Goal: Task Accomplishment & Management: Complete application form

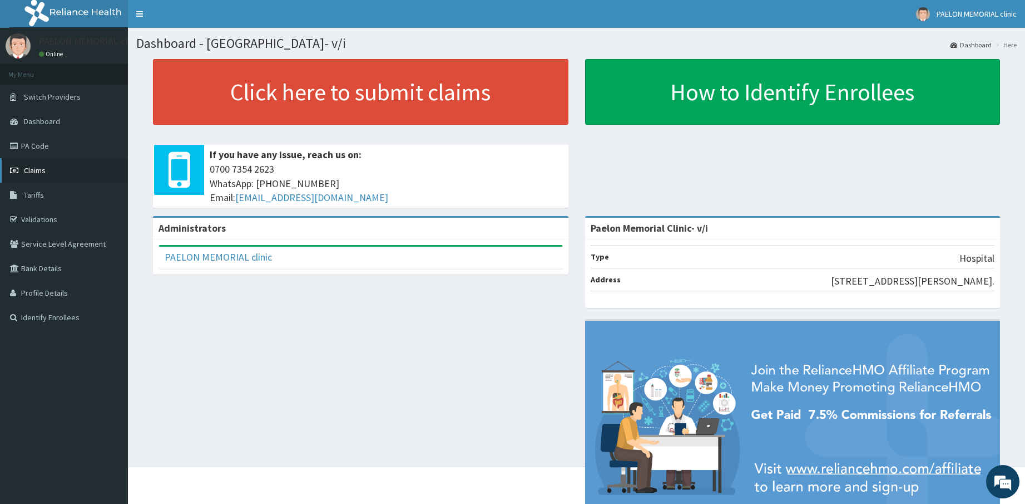
click at [73, 169] on link "Claims" at bounding box center [64, 170] width 128 height 24
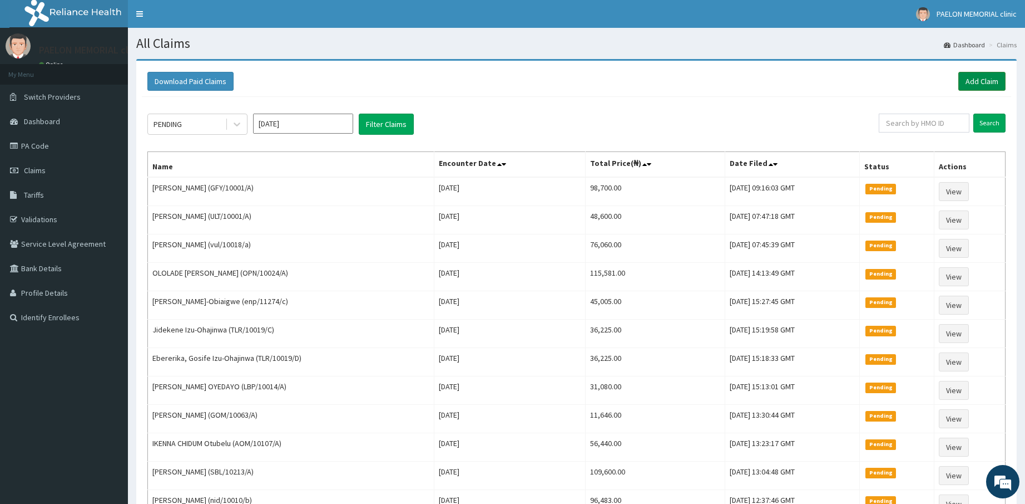
click at [989, 86] on link "Add Claim" at bounding box center [982, 81] width 47 height 19
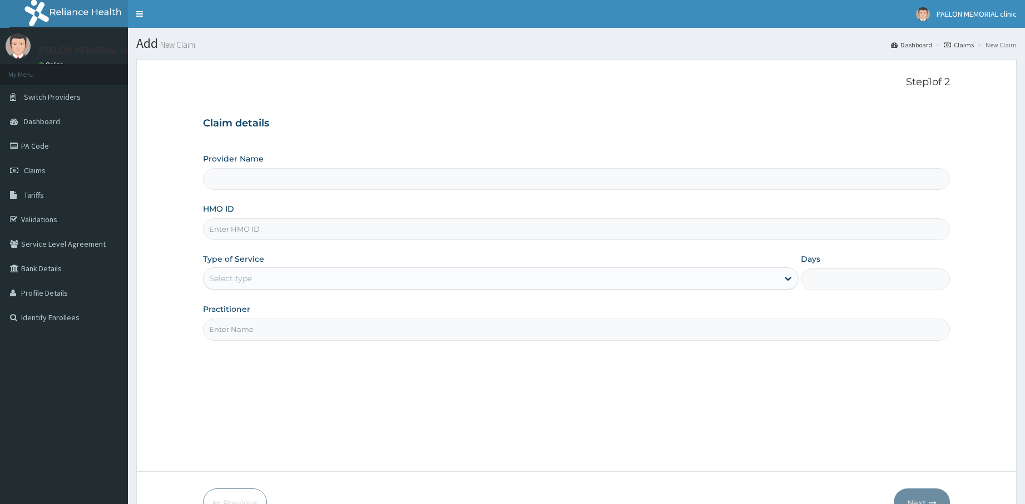
click at [309, 233] on input "HMO ID" at bounding box center [577, 229] width 748 height 22
paste input "vul/10018/a"
type input "vul/10018/a"
type input "Paelon Memorial Clinic- v/i"
type input "vul/10018/a"
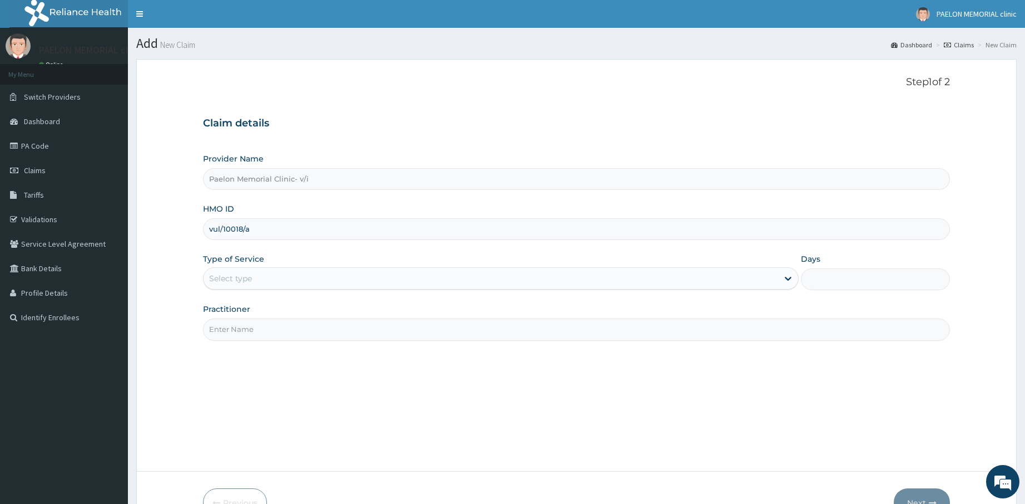
click at [297, 282] on div "Select type" at bounding box center [491, 278] width 575 height 18
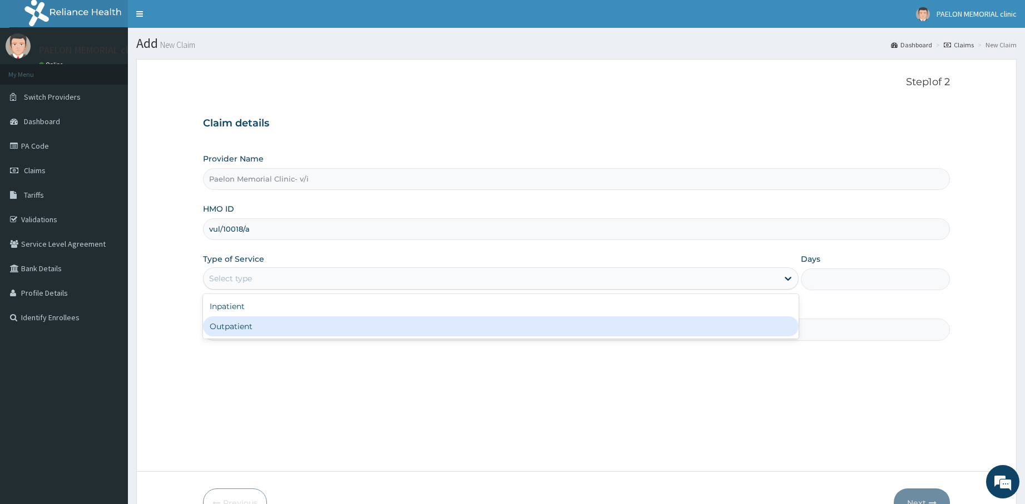
click at [288, 329] on div "Outpatient" at bounding box center [501, 326] width 596 height 20
type input "1"
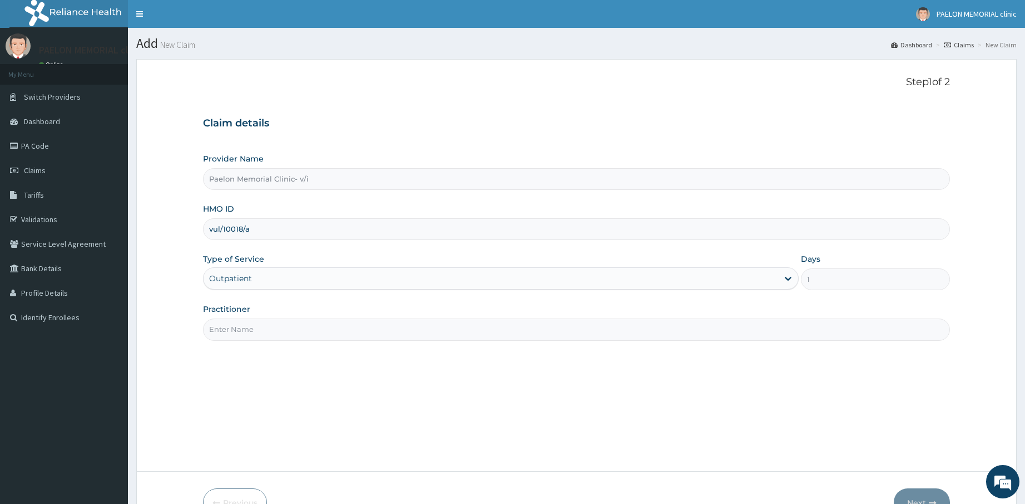
click at [313, 328] on input "Practitioner" at bounding box center [577, 329] width 748 height 22
click at [327, 274] on div "Outpatient" at bounding box center [491, 278] width 575 height 18
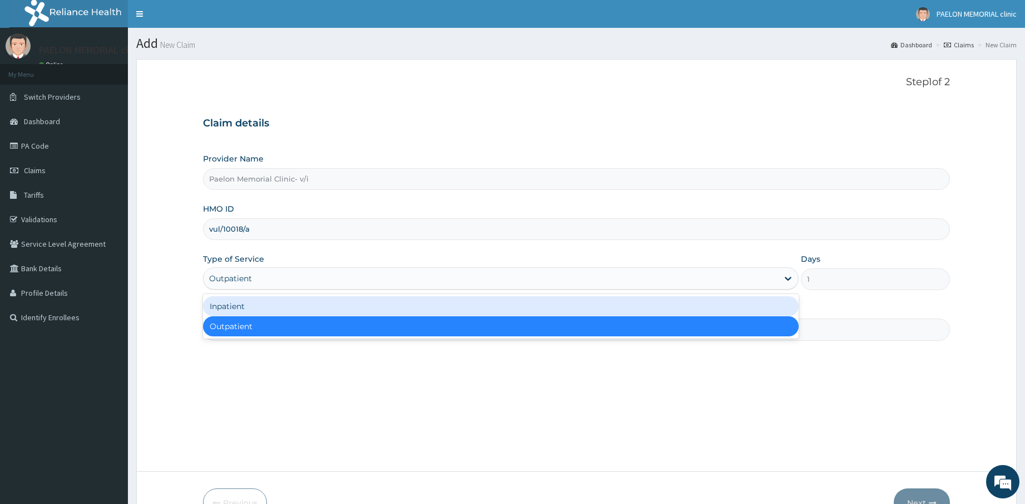
click at [288, 302] on div "Inpatient" at bounding box center [501, 306] width 596 height 20
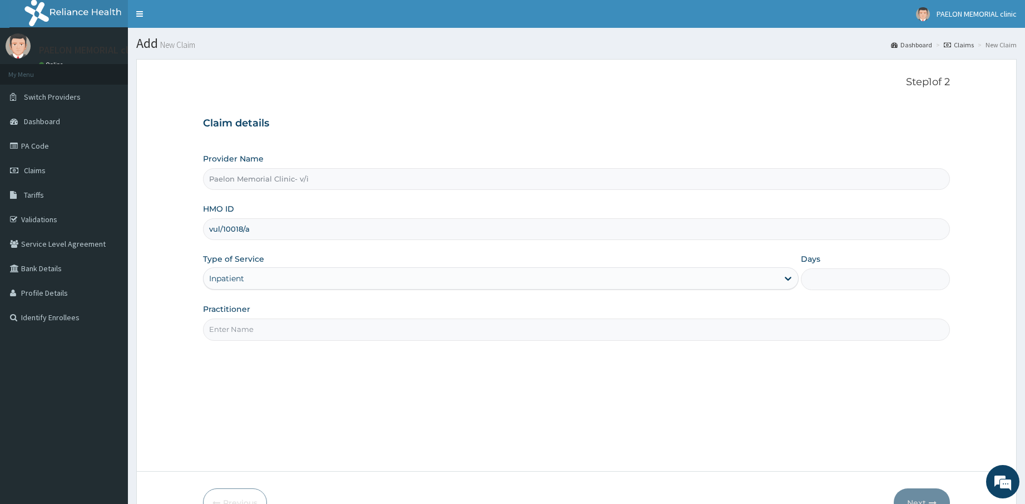
click at [284, 324] on input "Practitioner" at bounding box center [577, 329] width 748 height 22
type input "d"
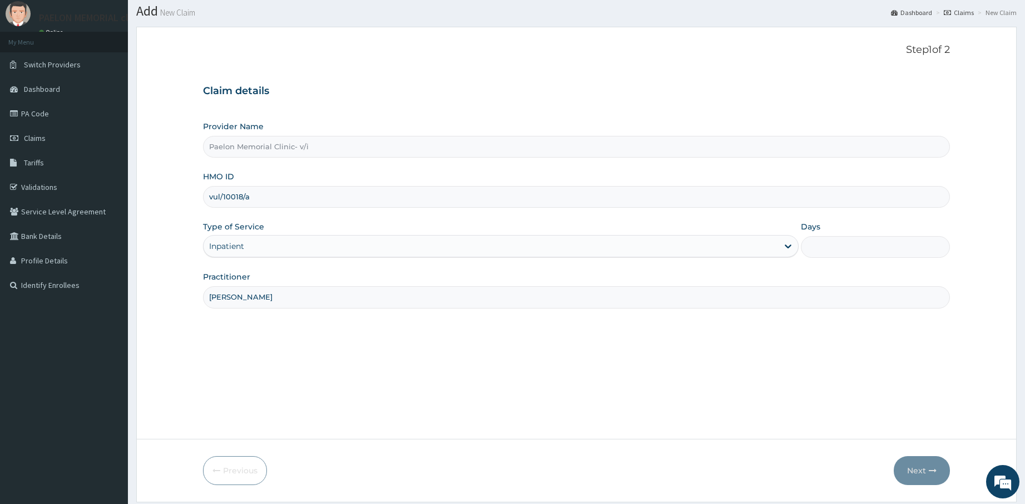
scroll to position [67, 0]
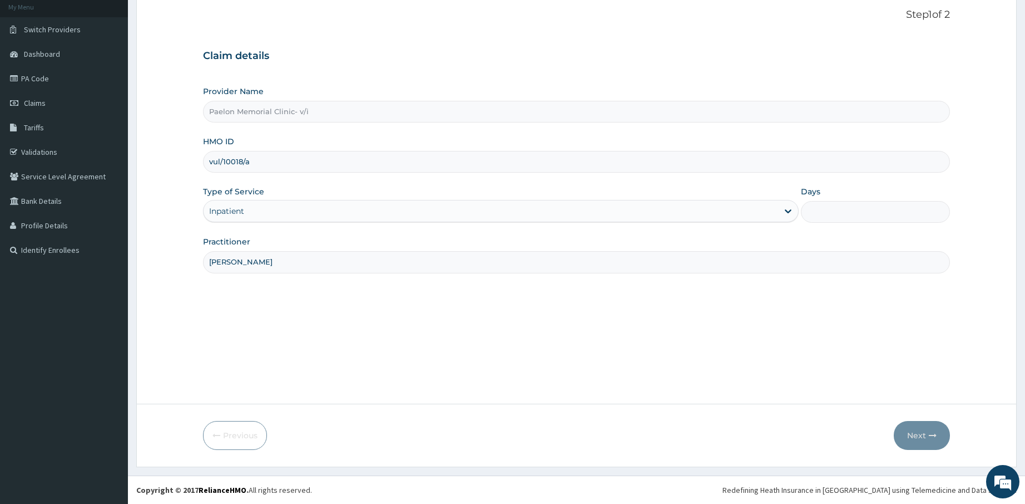
type input "DR PAULYN"
click at [847, 213] on input "Days" at bounding box center [875, 212] width 149 height 22
type input "1"
click at [844, 284] on div "Step 1 of 2 Claim details Provider Name Paelon Memorial Clinic- v/i HMO ID vul/…" at bounding box center [577, 198] width 748 height 378
click at [921, 433] on button "Next" at bounding box center [922, 435] width 56 height 29
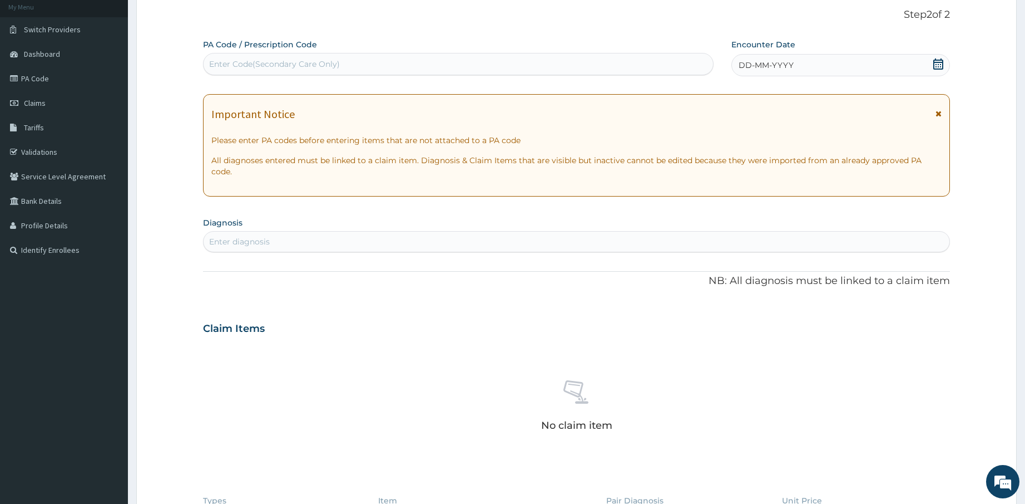
click at [383, 66] on div "Enter Code(Secondary Care Only)" at bounding box center [459, 64] width 510 height 18
paste input "PA/44E72D"
type input "PA/44E72D"
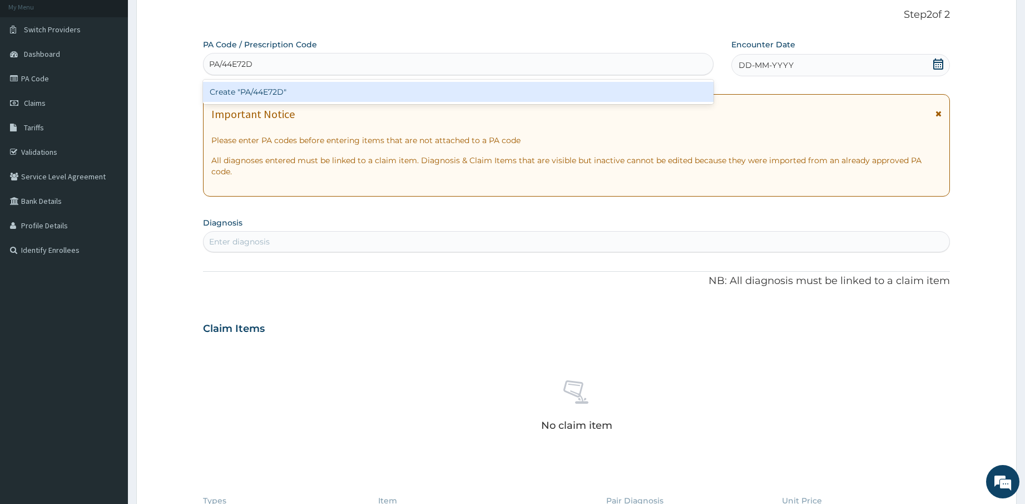
click at [373, 89] on div "Create "PA/44E72D"" at bounding box center [458, 92] width 511 height 20
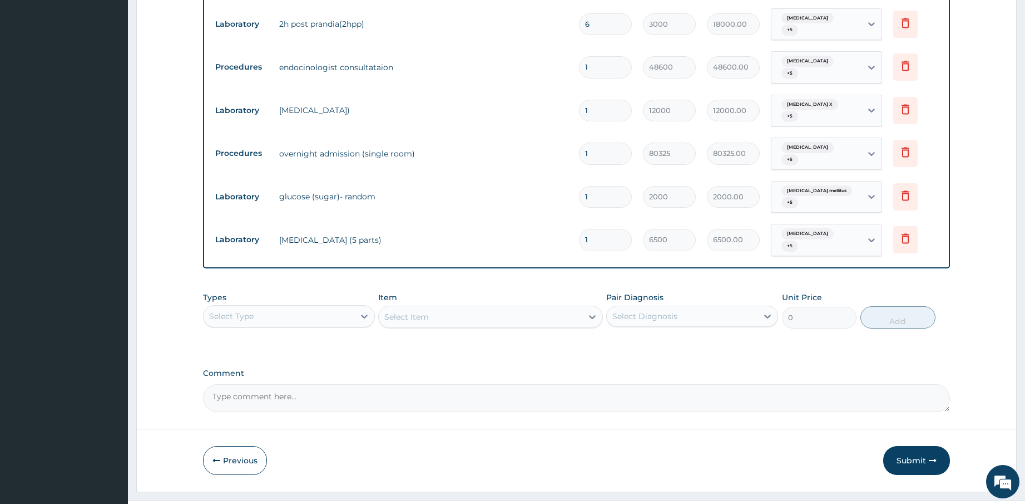
scroll to position [1241, 0]
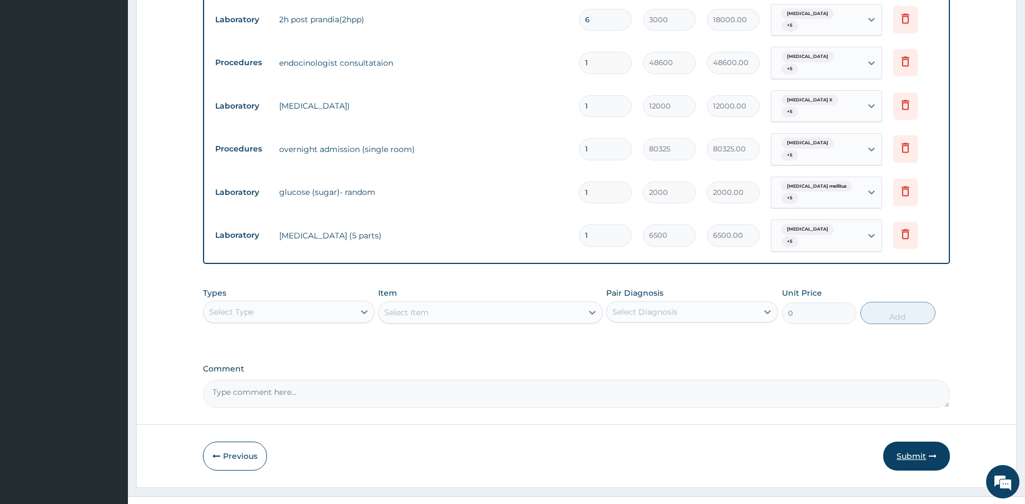
click at [916, 441] on button "Submit" at bounding box center [917, 455] width 67 height 29
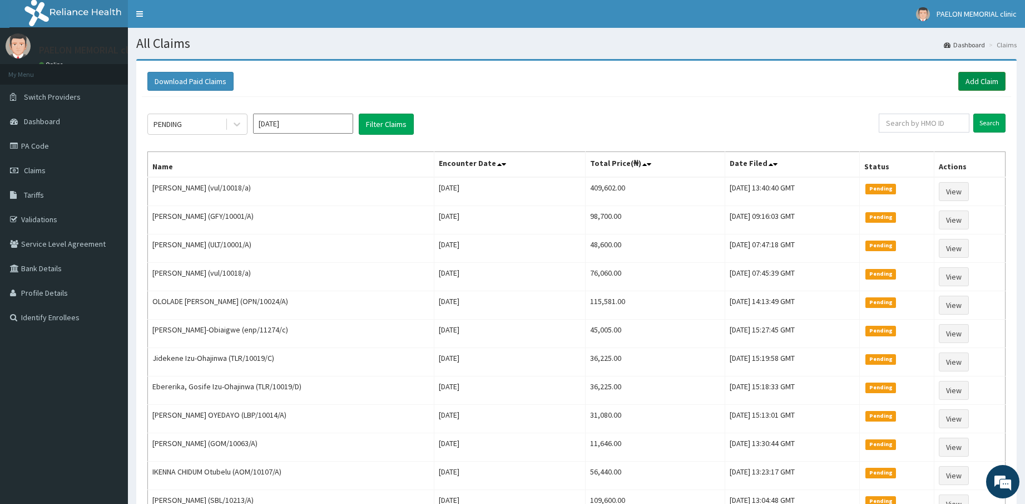
click at [980, 81] on link "Add Claim" at bounding box center [982, 81] width 47 height 19
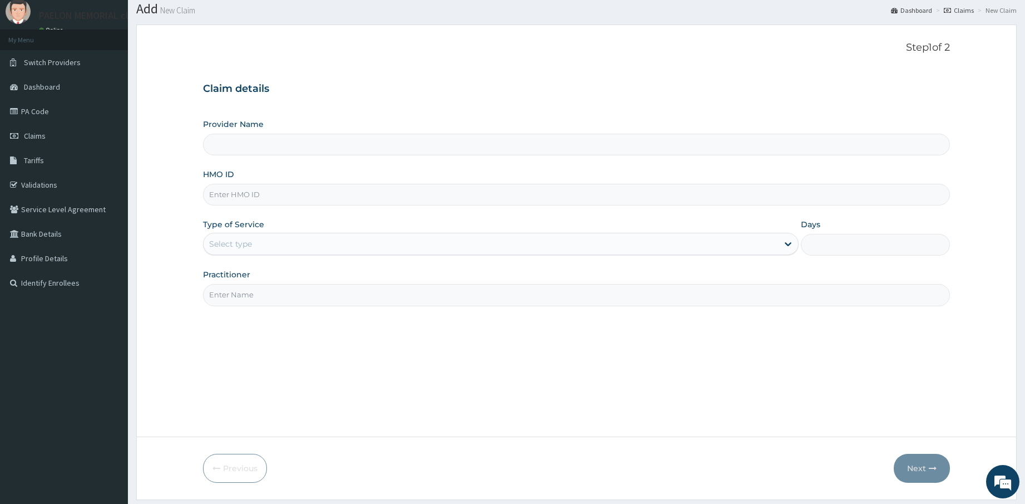
scroll to position [67, 0]
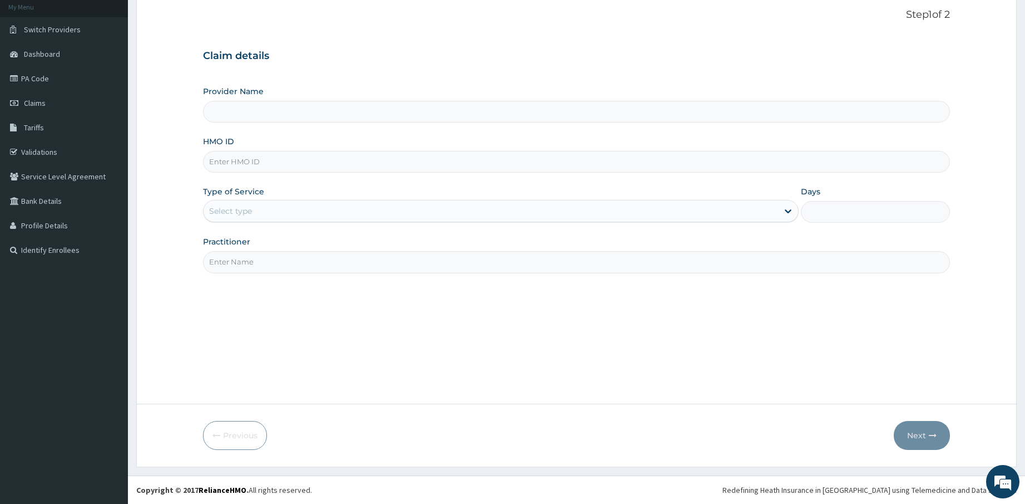
type input "Paelon Memorial Clinic- v/i"
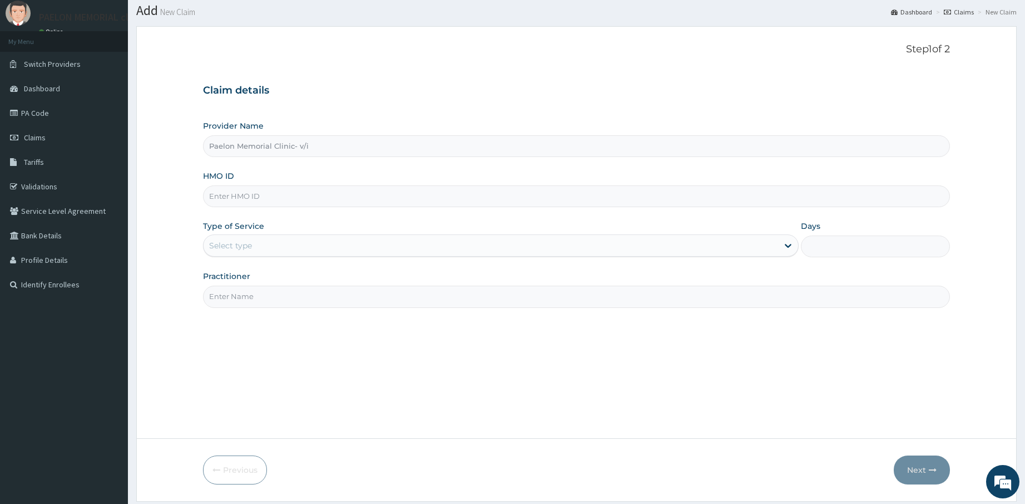
scroll to position [0, 0]
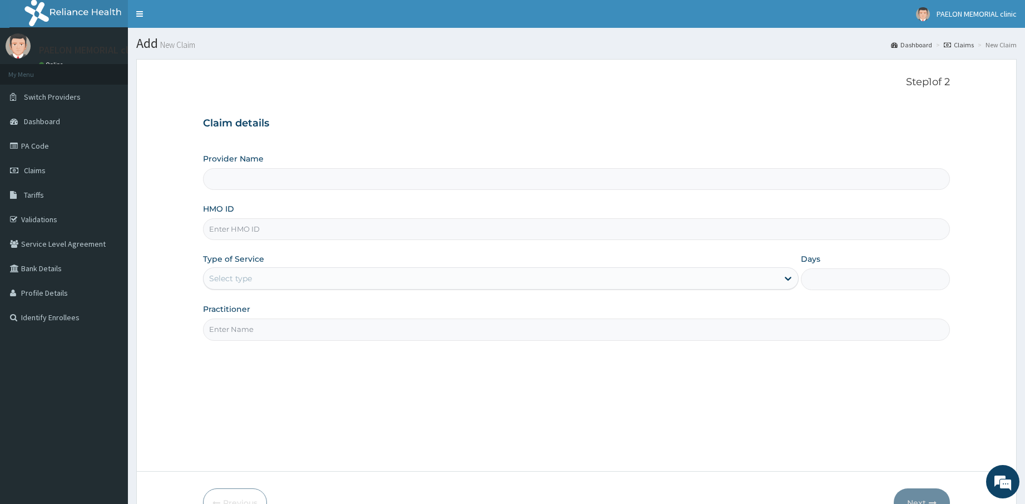
type input "Paelon Memorial Clinic- v/i"
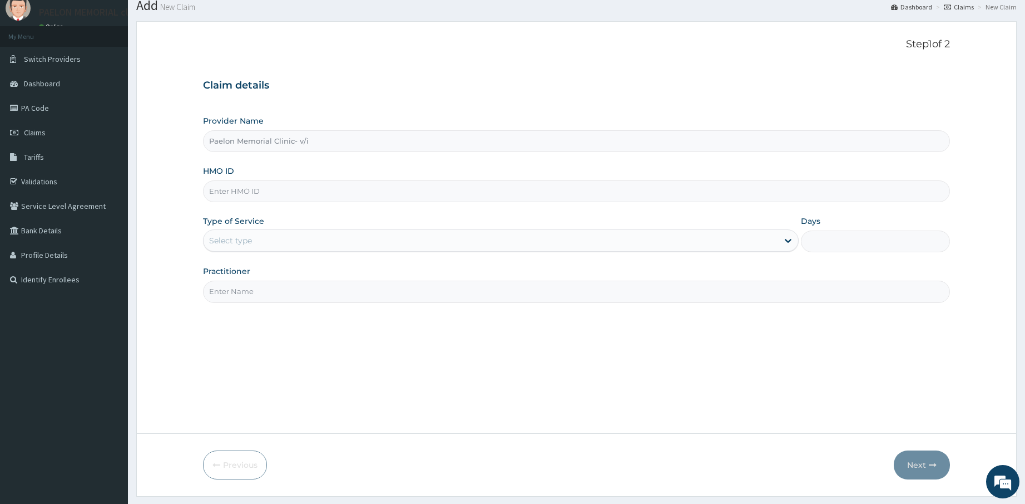
scroll to position [12, 0]
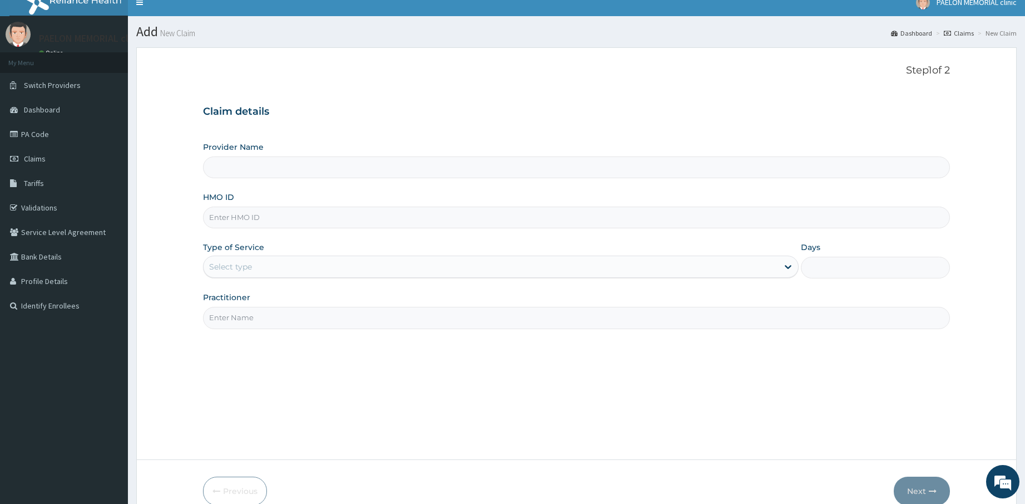
type input "Paelon Memorial Clinic- v/i"
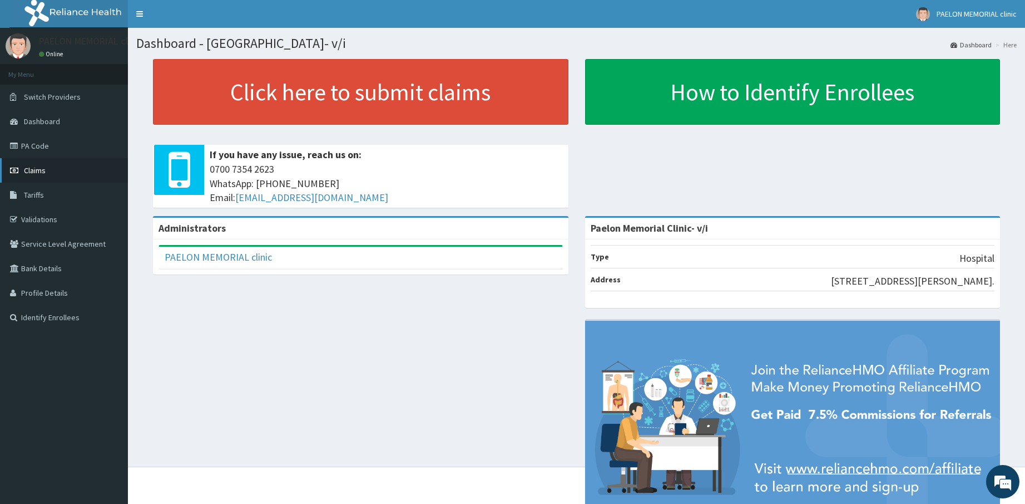
click at [44, 170] on span "Claims" at bounding box center [35, 170] width 22 height 10
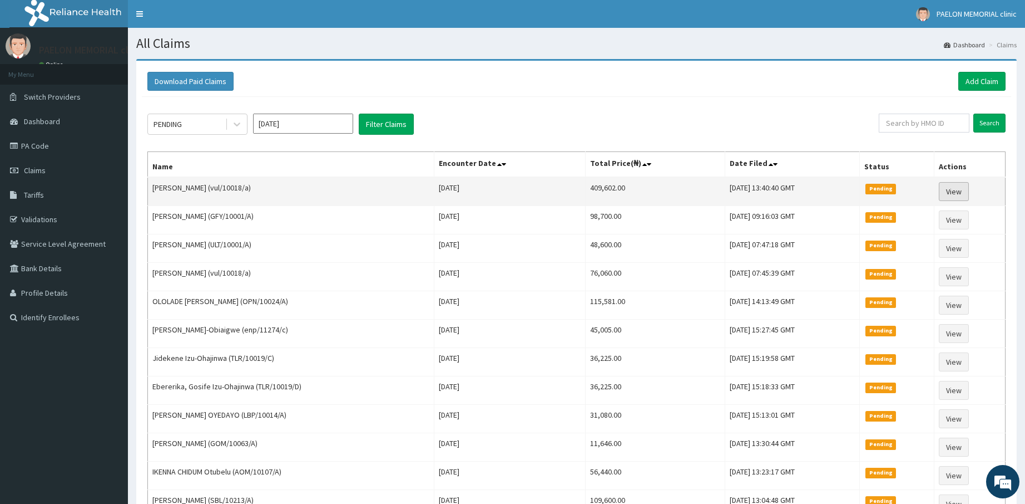
click at [951, 188] on link "View" at bounding box center [954, 191] width 30 height 19
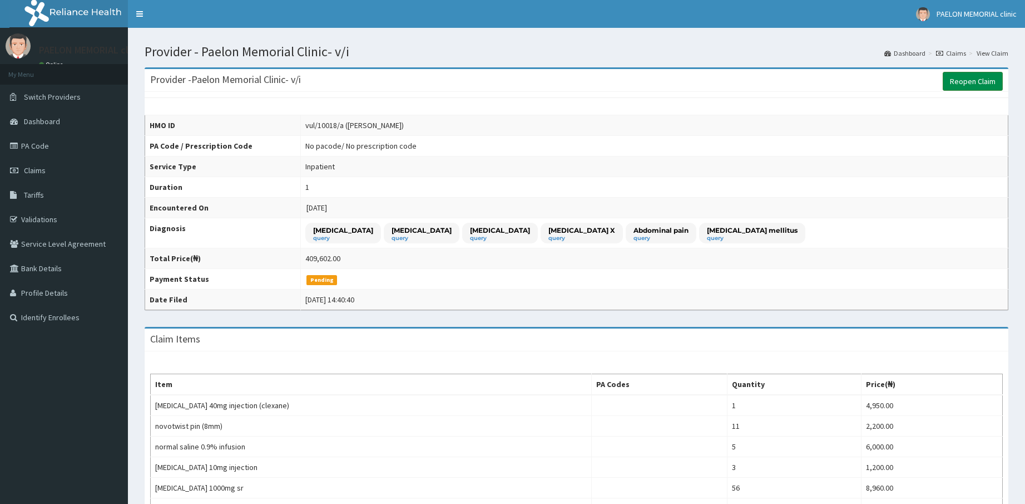
click at [960, 81] on link "Reopen Claim" at bounding box center [973, 81] width 60 height 19
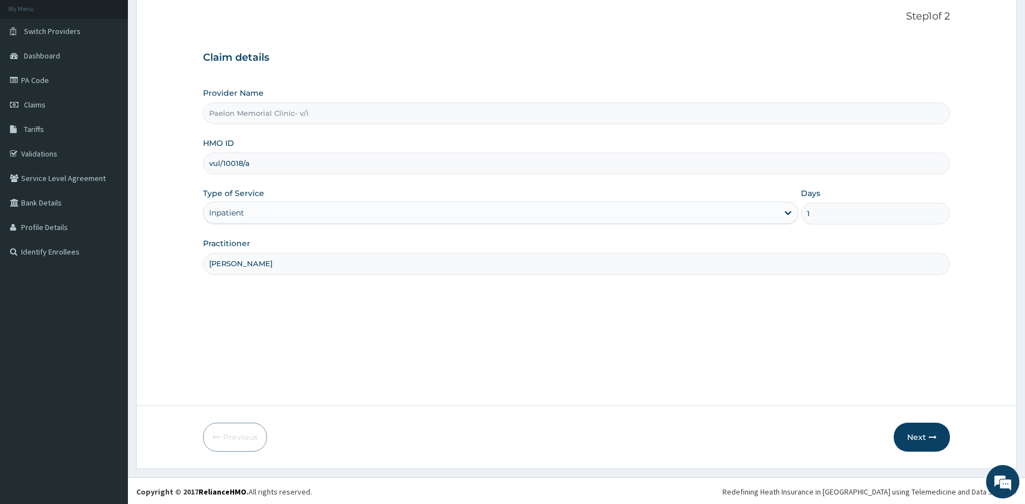
scroll to position [67, 0]
click at [914, 428] on button "Next" at bounding box center [922, 435] width 56 height 29
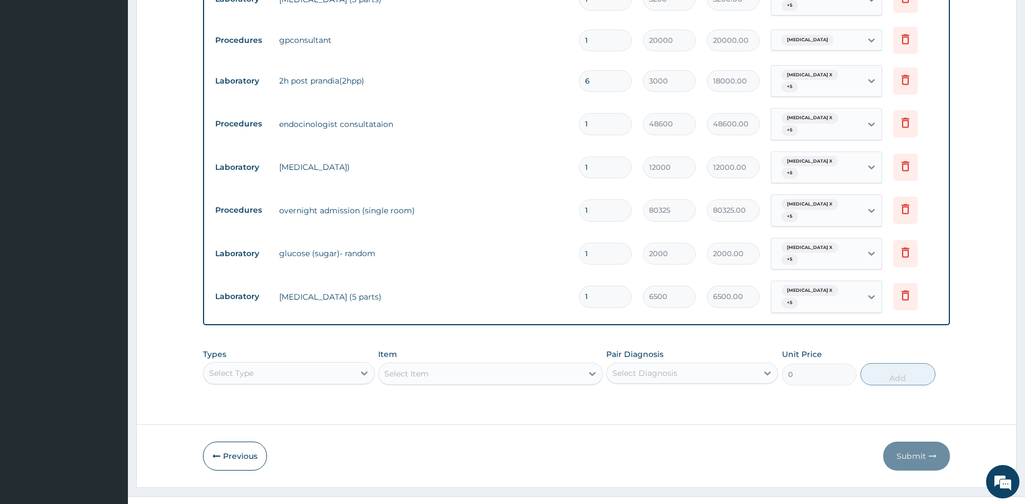
scroll to position [1209, 0]
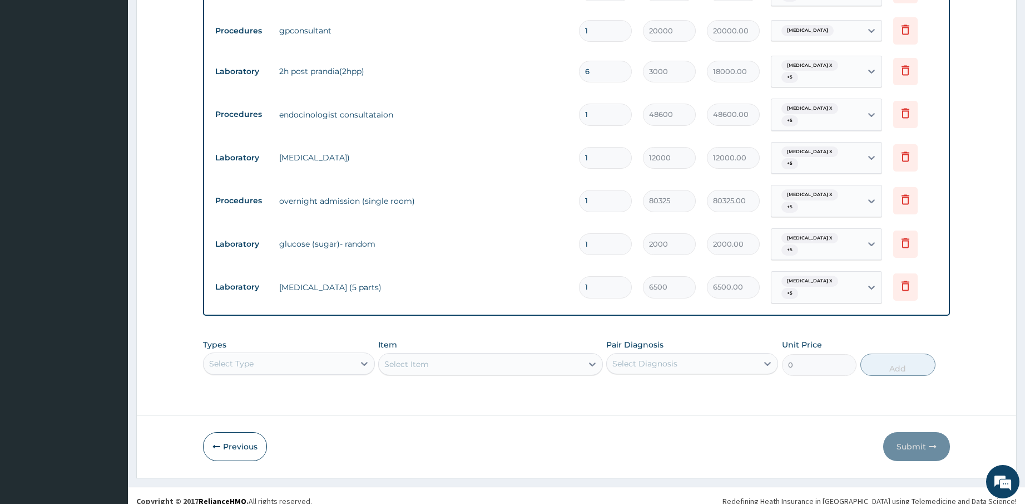
click at [307, 357] on div "Select Type" at bounding box center [289, 363] width 172 height 22
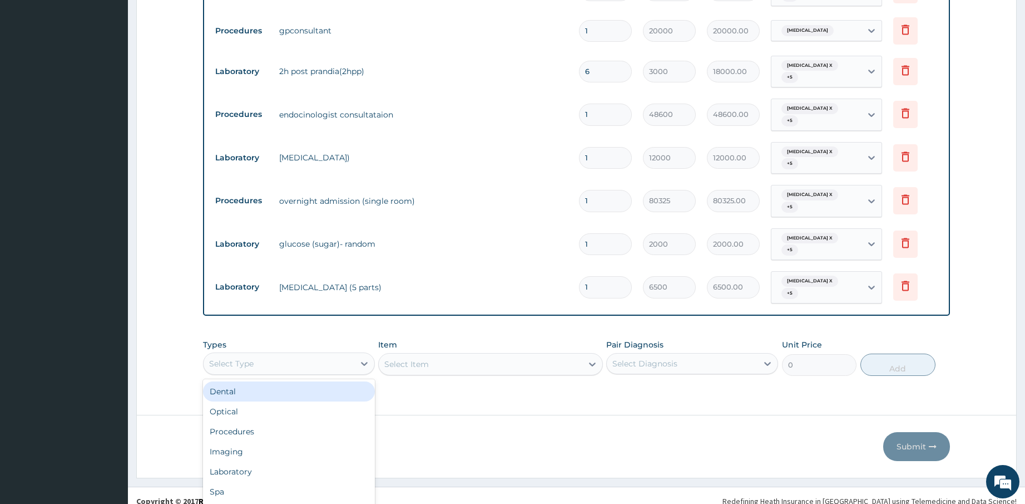
scroll to position [31, 0]
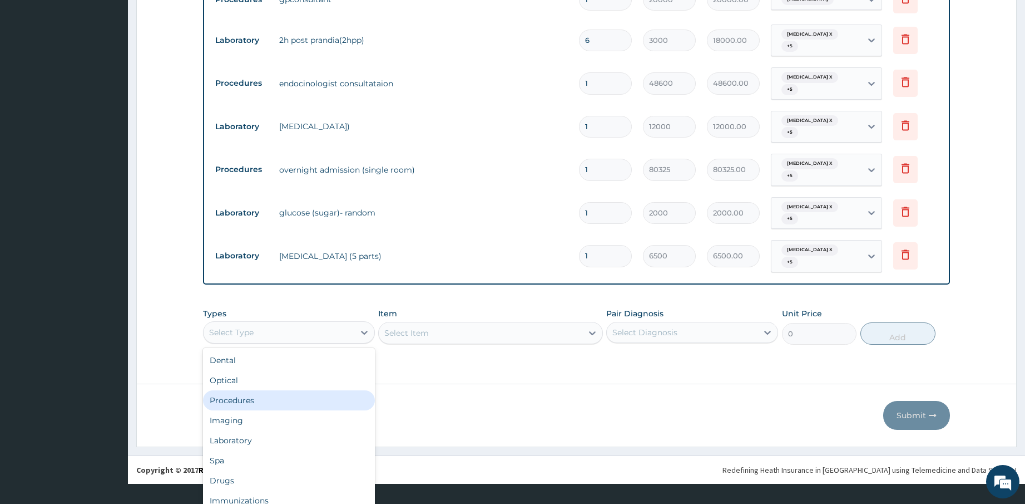
click at [284, 402] on div "Procedures" at bounding box center [289, 400] width 172 height 20
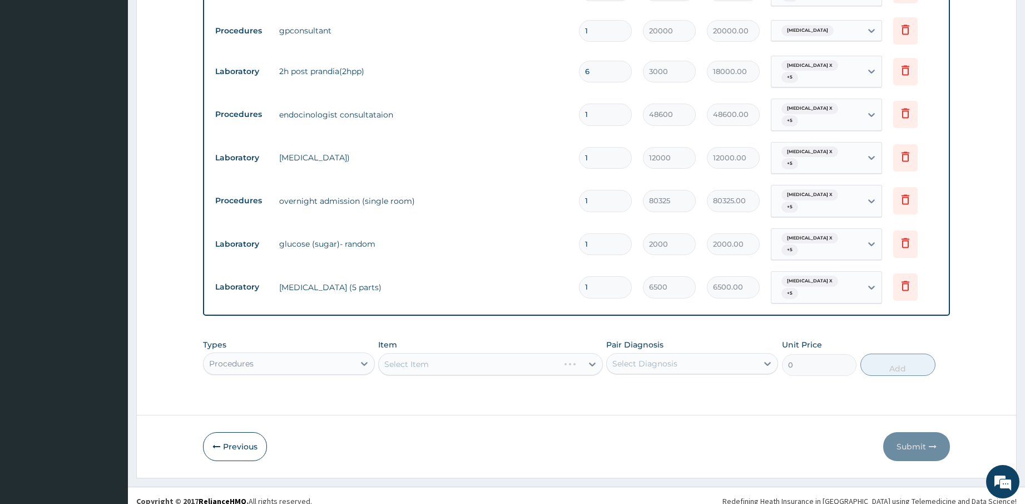
scroll to position [0, 0]
click at [654, 353] on div "Select Diagnosis" at bounding box center [693, 363] width 172 height 21
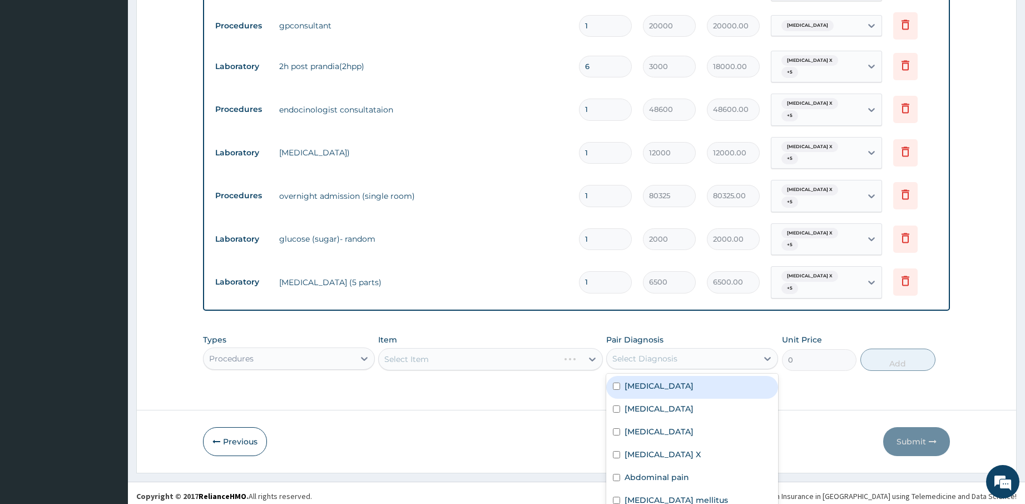
click at [667, 390] on label "Essential hypertension" at bounding box center [659, 385] width 69 height 11
checkbox input "true"
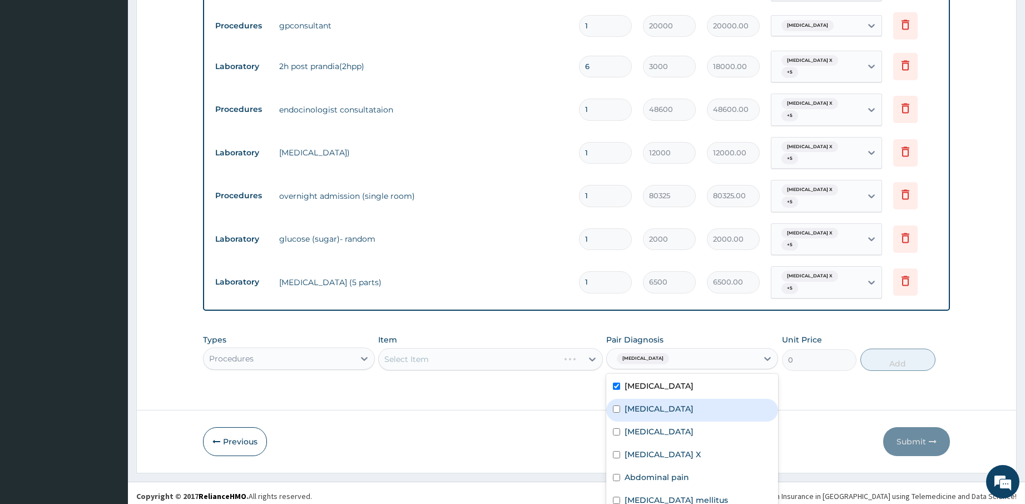
click at [659, 404] on div "Sepsis" at bounding box center [693, 409] width 172 height 23
checkbox input "true"
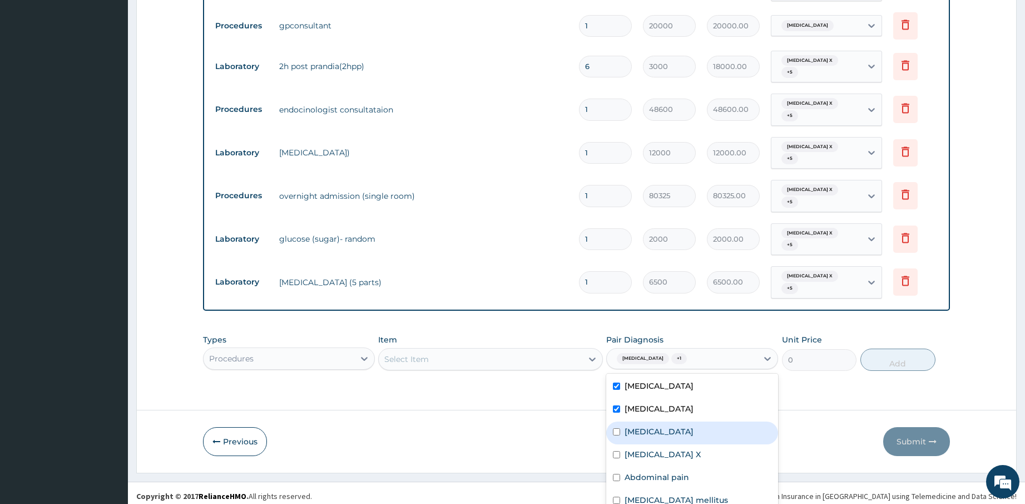
click at [658, 430] on label "Hyperglycemia" at bounding box center [659, 431] width 69 height 11
checkbox input "true"
click at [661, 448] on label "Metabolic syndrome X" at bounding box center [663, 453] width 76 height 11
checkbox input "true"
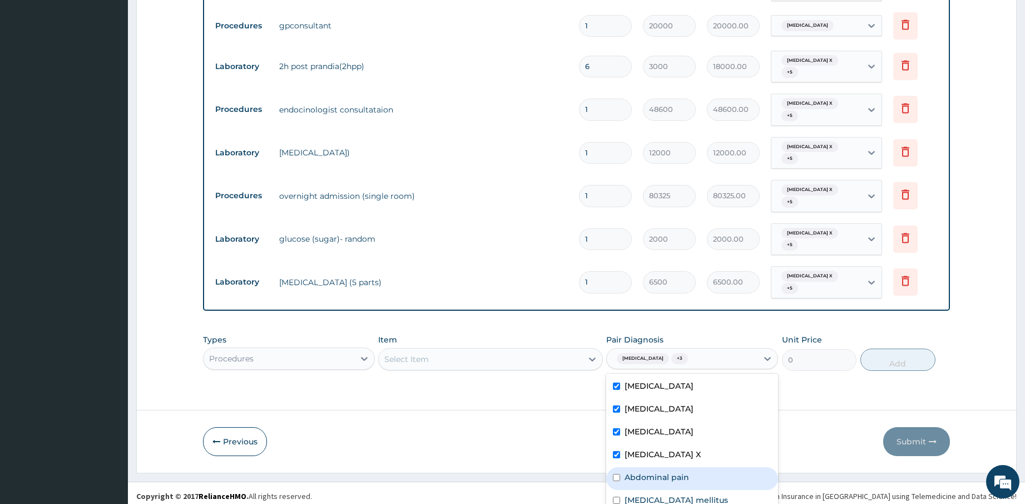
click at [674, 470] on div "Abdominal pain" at bounding box center [693, 478] width 172 height 23
checkbox input "true"
click at [671, 497] on label "Type 2 diabetes mellitus" at bounding box center [676, 499] width 103 height 11
checkbox input "true"
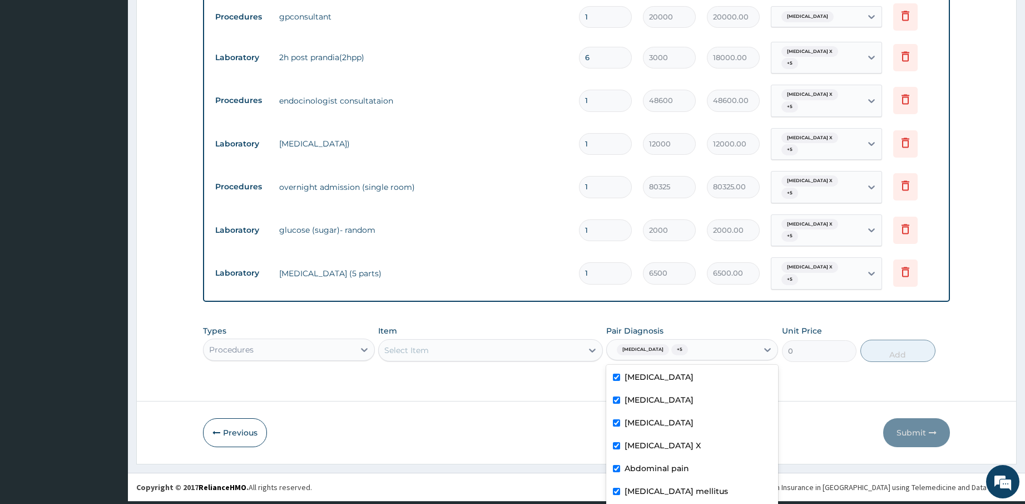
scroll to position [1220, 0]
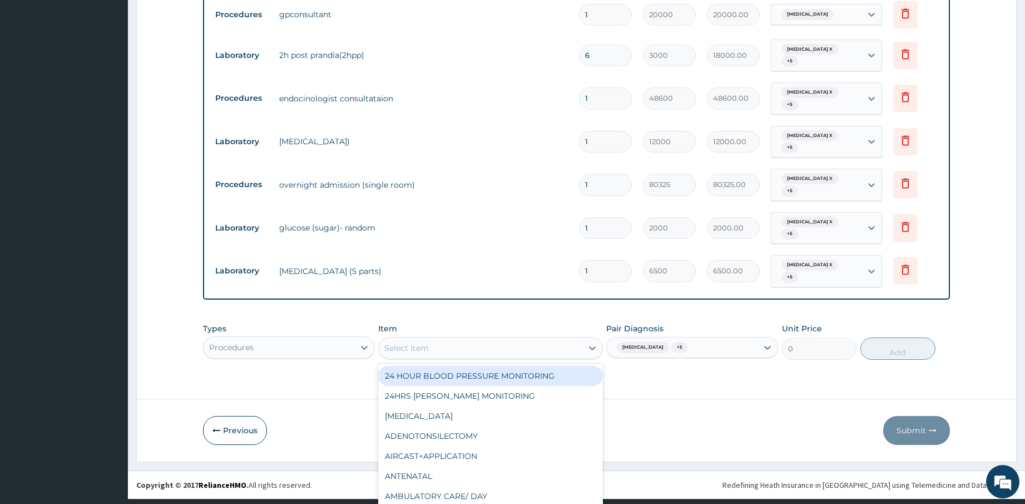
click at [509, 343] on div "Select Item" at bounding box center [480, 348] width 203 height 18
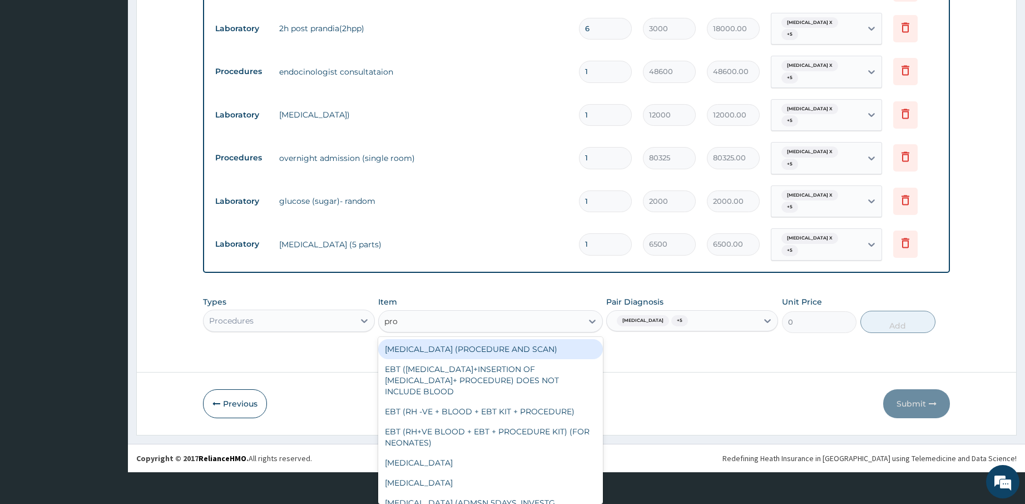
type input "prof"
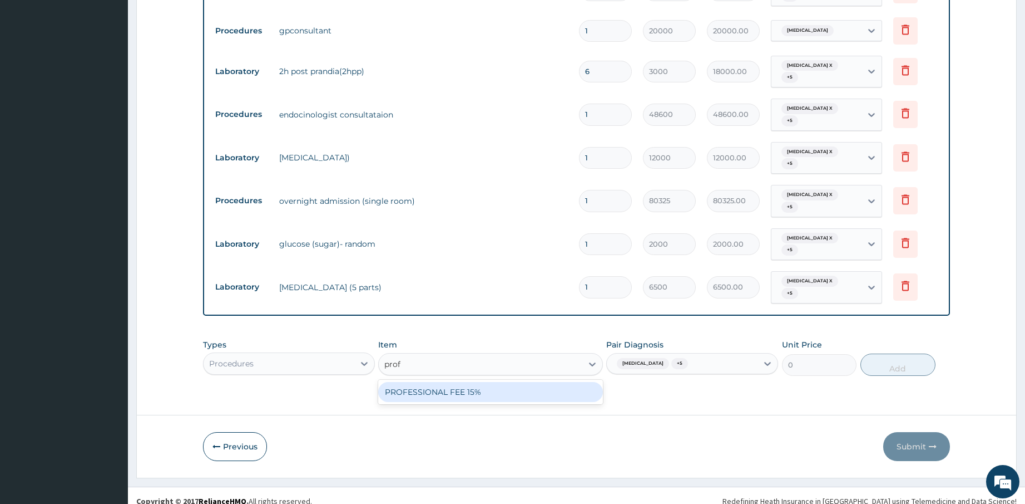
click at [480, 392] on div "PROFESSIONAL FEE 15%" at bounding box center [490, 391] width 224 height 24
click at [479, 388] on div "PROFESSIONAL FEE 15%" at bounding box center [490, 392] width 224 height 20
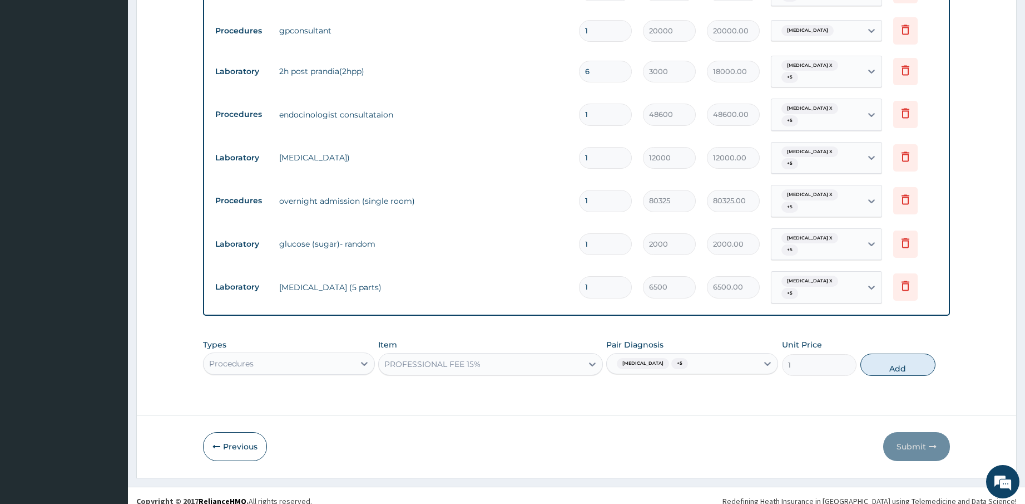
drag, startPoint x: 903, startPoint y: 361, endPoint x: 834, endPoint y: 341, distance: 71.7
click at [902, 360] on button "Add" at bounding box center [898, 364] width 75 height 22
type input "0"
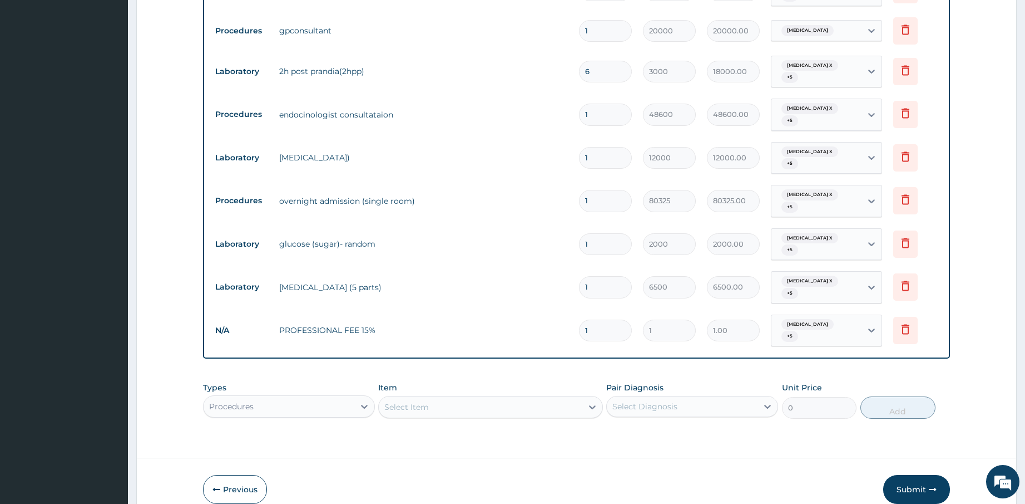
drag, startPoint x: 589, startPoint y: 319, endPoint x: 583, endPoint y: 318, distance: 6.2
click at [583, 319] on input "1" at bounding box center [605, 330] width 53 height 22
type input "6"
type input "6.00"
type input "61"
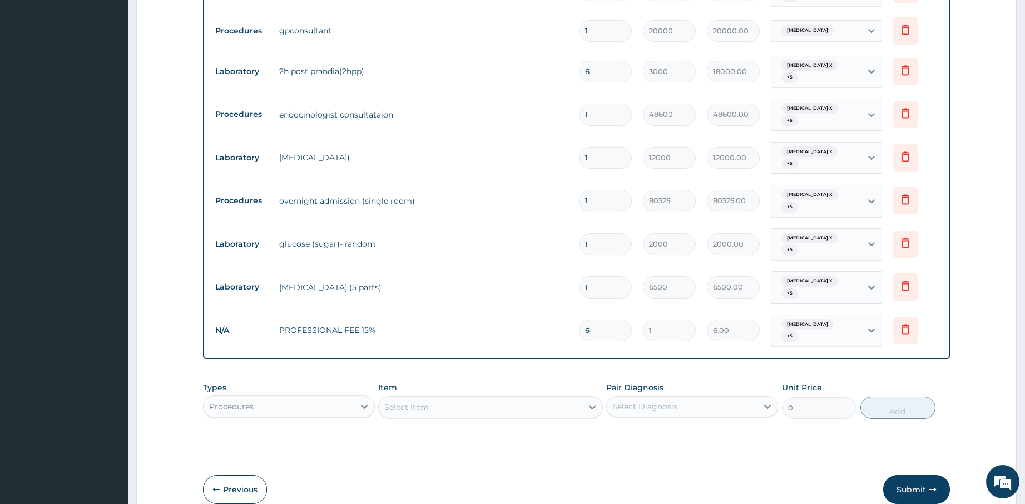
type input "61.00"
type input "614"
type input "614.00"
type input "6144"
type input "6144.00"
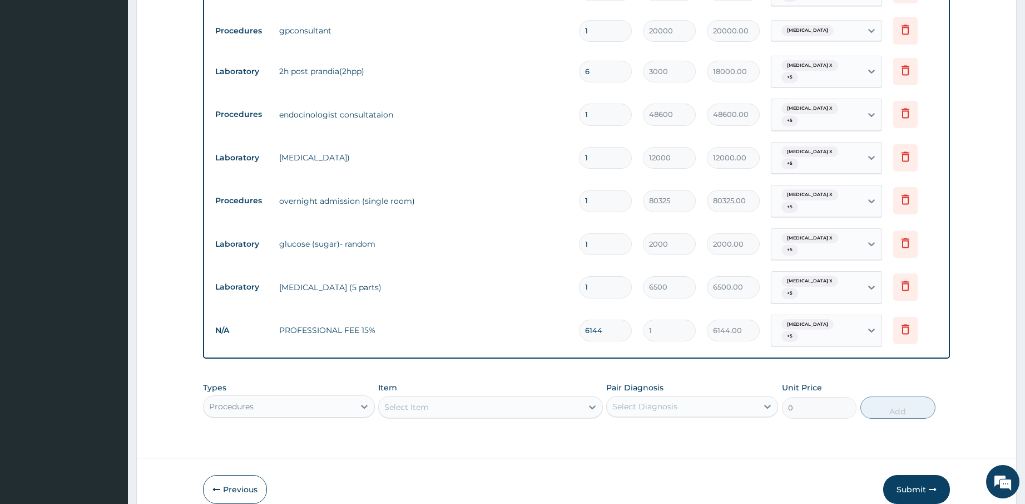
type input "61441"
type input "61441.00"
type input "61441"
click at [915, 480] on button "Submit" at bounding box center [917, 489] width 67 height 29
